Goal: Task Accomplishment & Management: Manage account settings

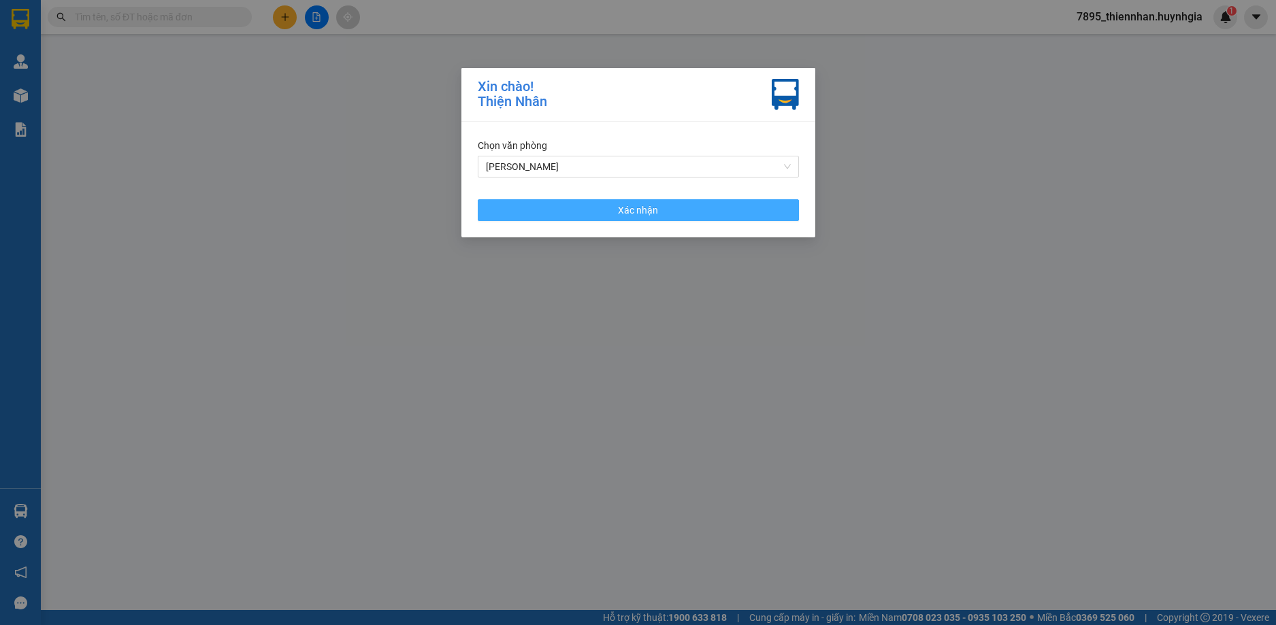
click at [602, 208] on button "Xác nhận" at bounding box center [638, 210] width 321 height 22
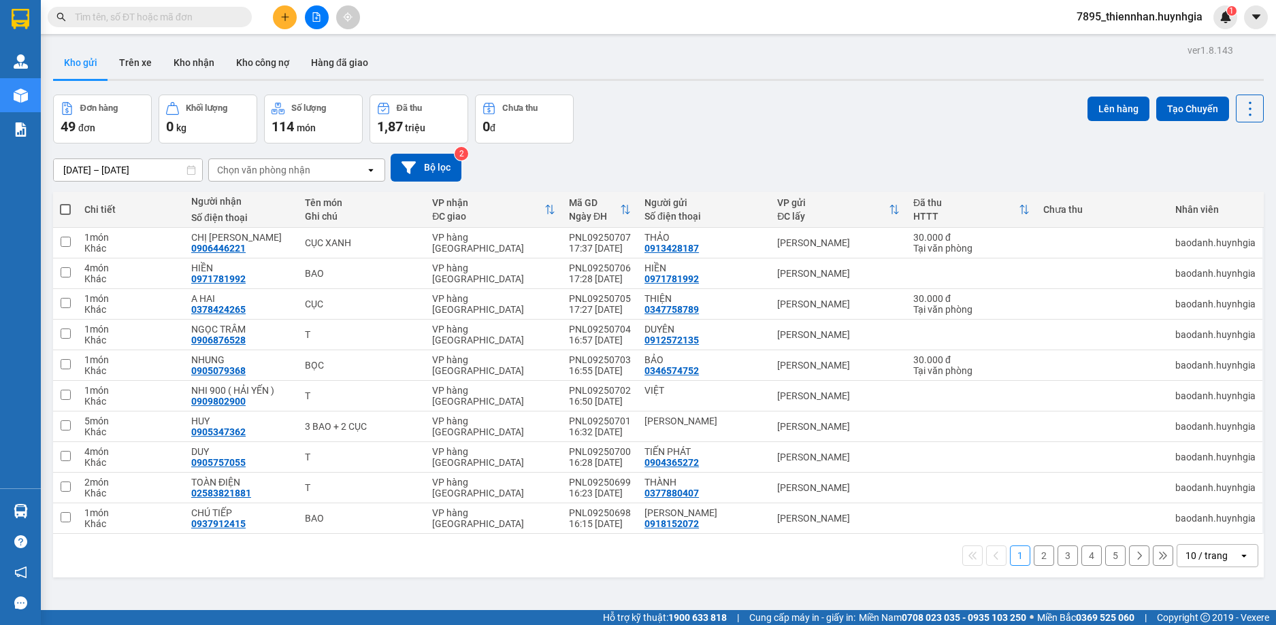
click at [1163, 21] on span "7895_thiennhan.huynhgia" at bounding box center [1140, 16] width 148 height 17
click at [1154, 44] on span "Đăng xuất" at bounding box center [1145, 42] width 119 height 15
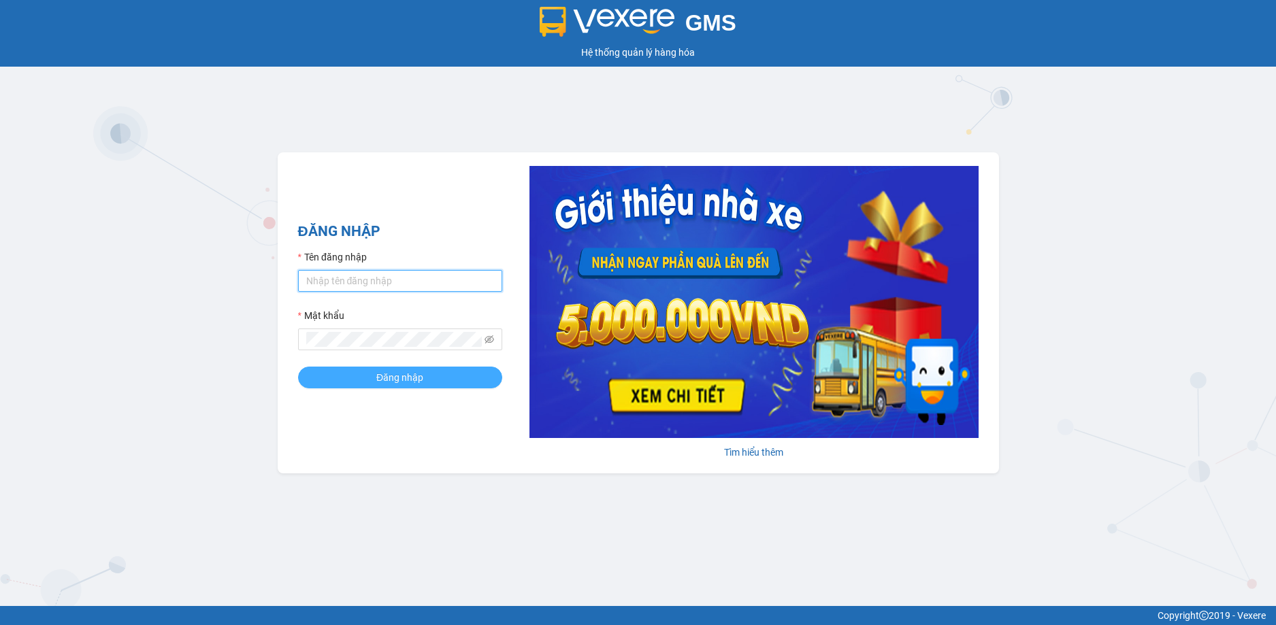
type input "thiennhan.huynhgia"
click at [440, 384] on button "Đăng nhập" at bounding box center [400, 378] width 204 height 22
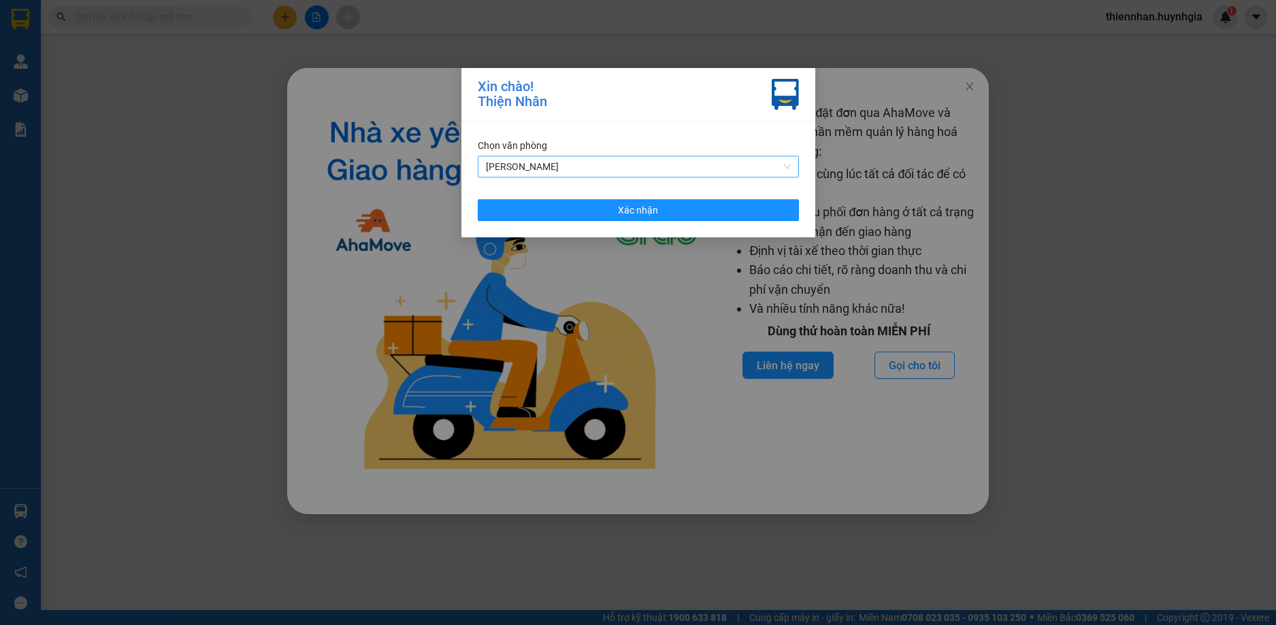
click at [621, 168] on span "[PERSON_NAME]" at bounding box center [638, 167] width 305 height 20
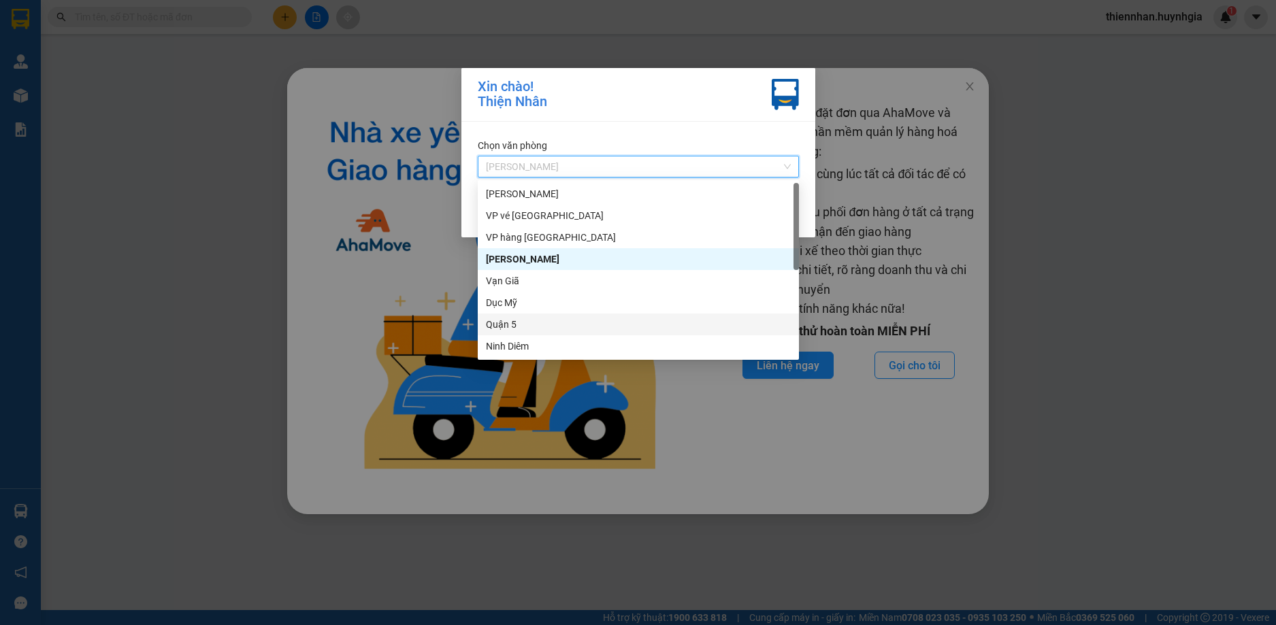
click at [534, 325] on div "Quận 5" at bounding box center [638, 324] width 305 height 15
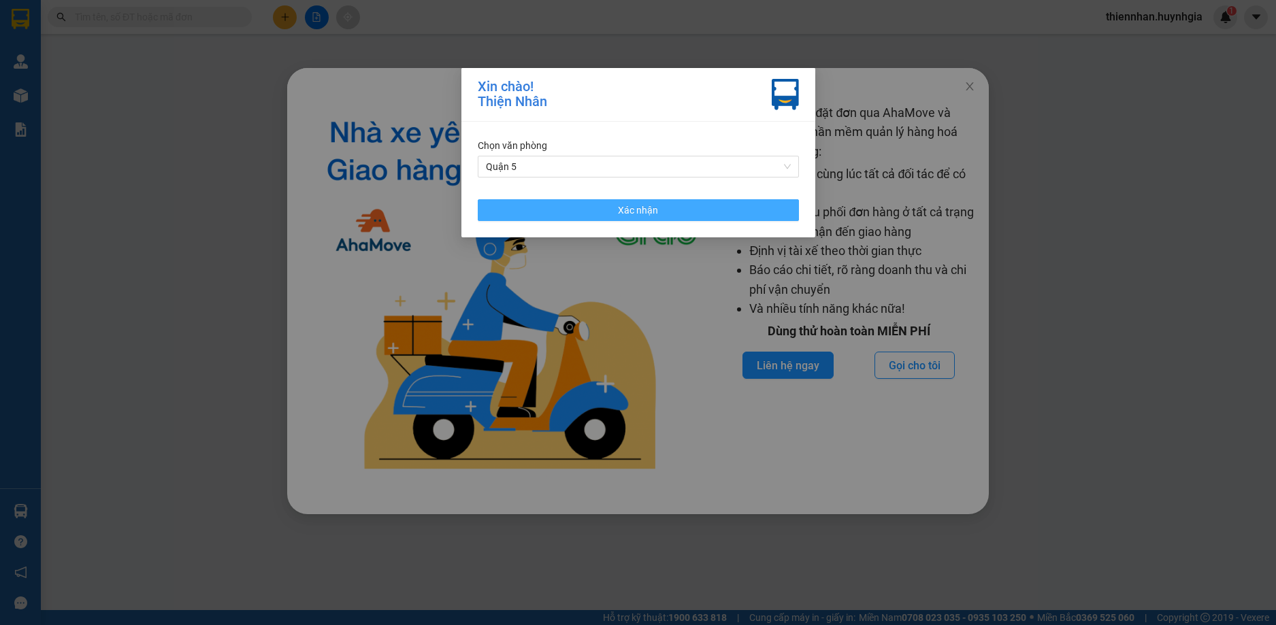
click at [619, 205] on span "Xác nhận" at bounding box center [638, 210] width 40 height 15
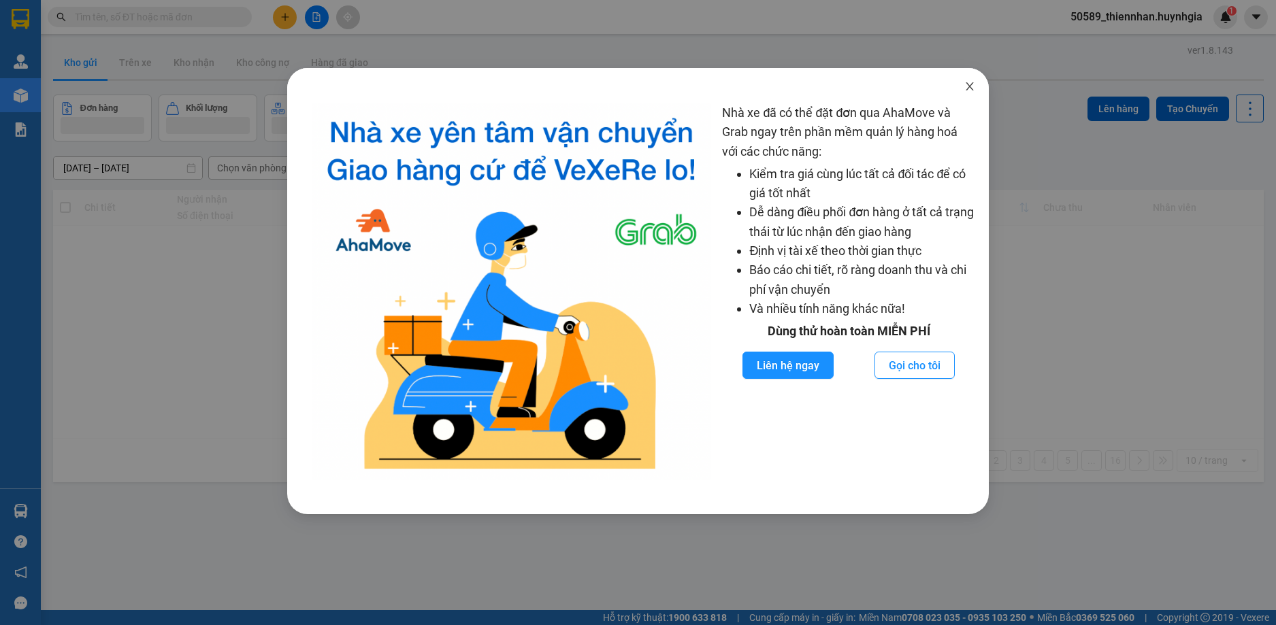
click at [970, 88] on icon "close" at bounding box center [969, 86] width 7 height 8
